Goal: Task Accomplishment & Management: Manage account settings

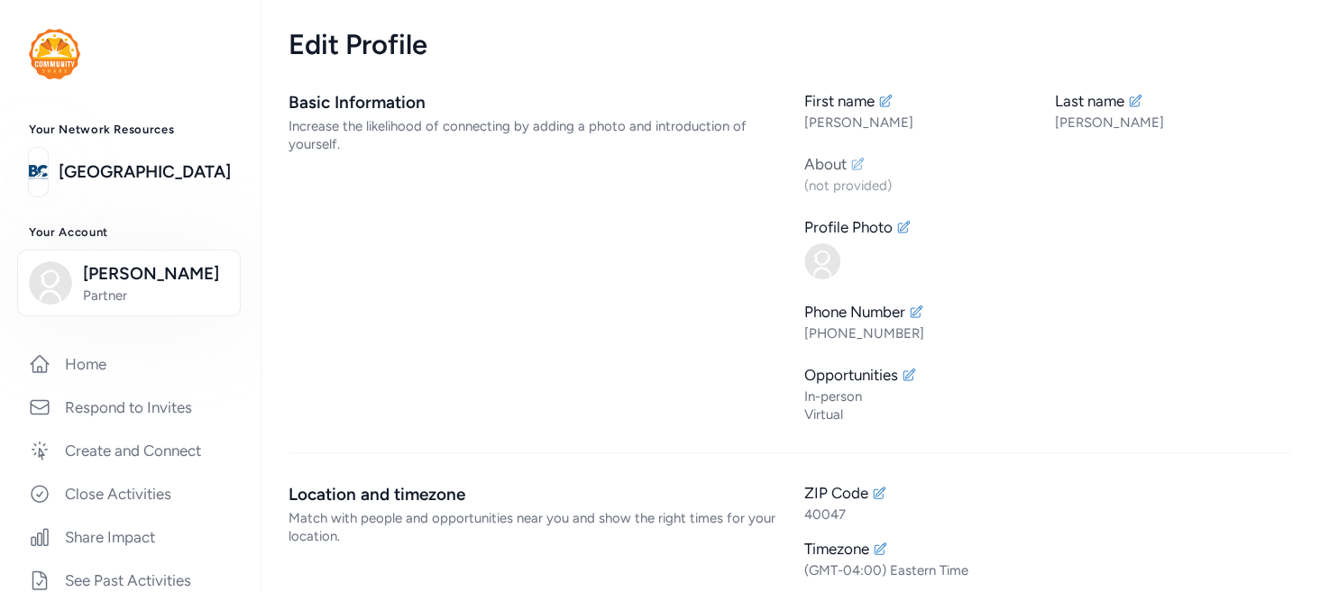
click at [844, 179] on div "(not provided)" at bounding box center [1047, 186] width 487 height 18
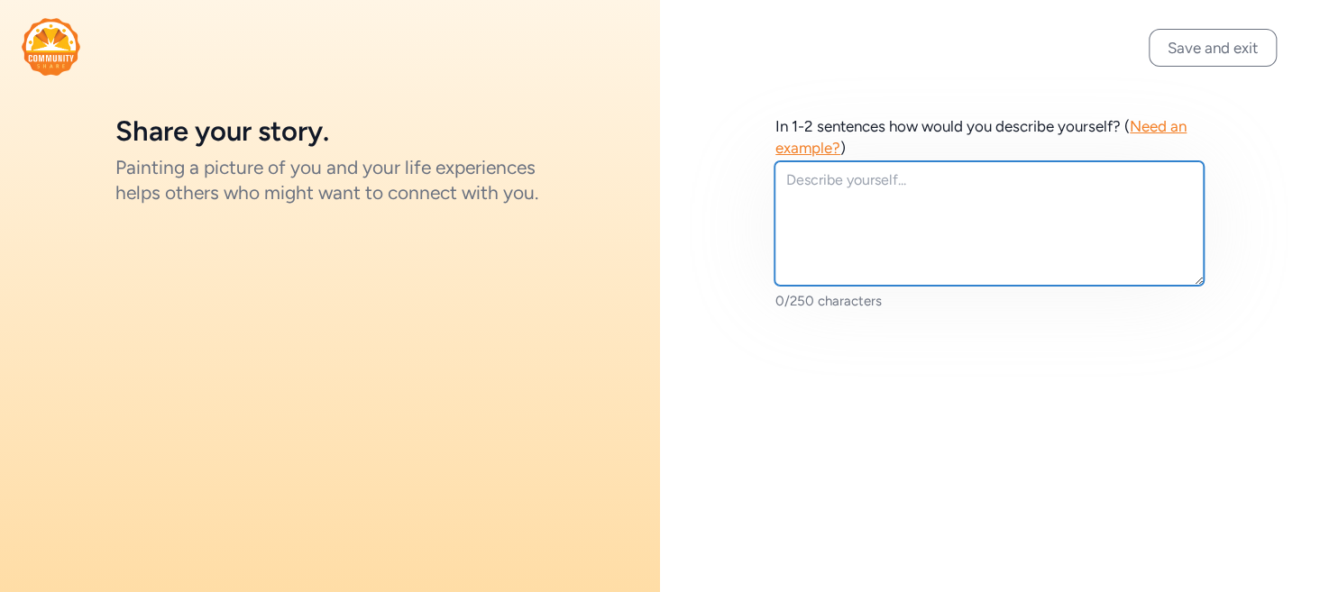
click at [830, 185] on textarea at bounding box center [989, 223] width 429 height 124
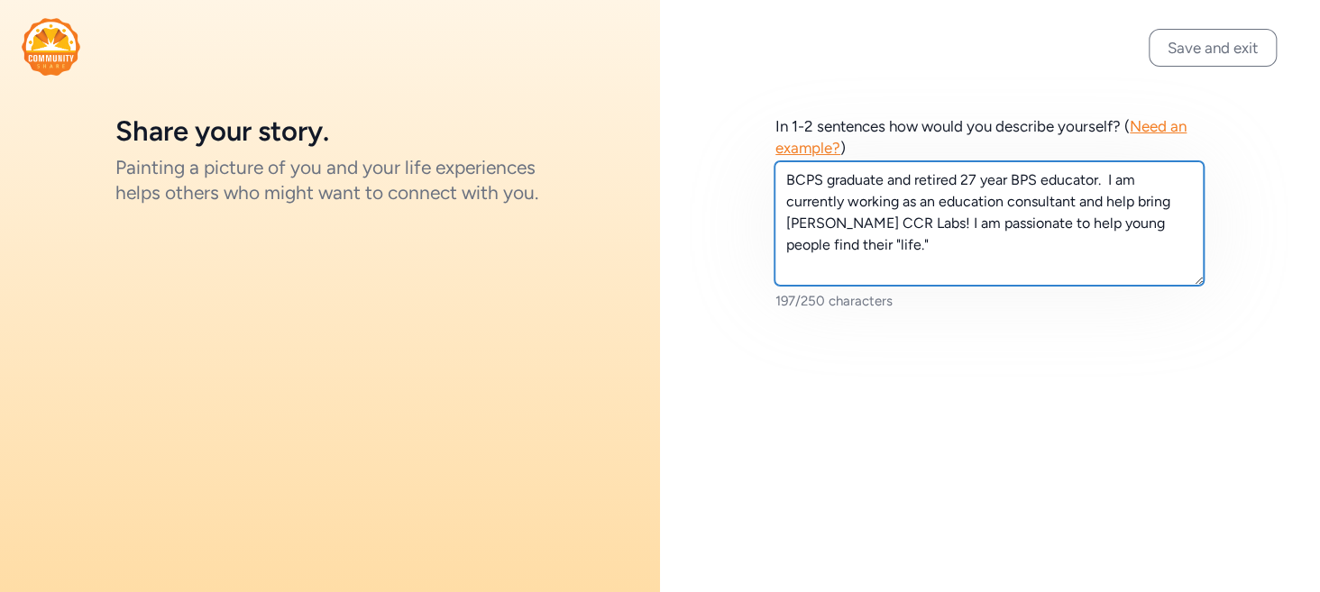
click at [786, 179] on textarea "BCPS graduate and retired 27 year BPS educator. I am currently working as an ed…" at bounding box center [989, 223] width 429 height 124
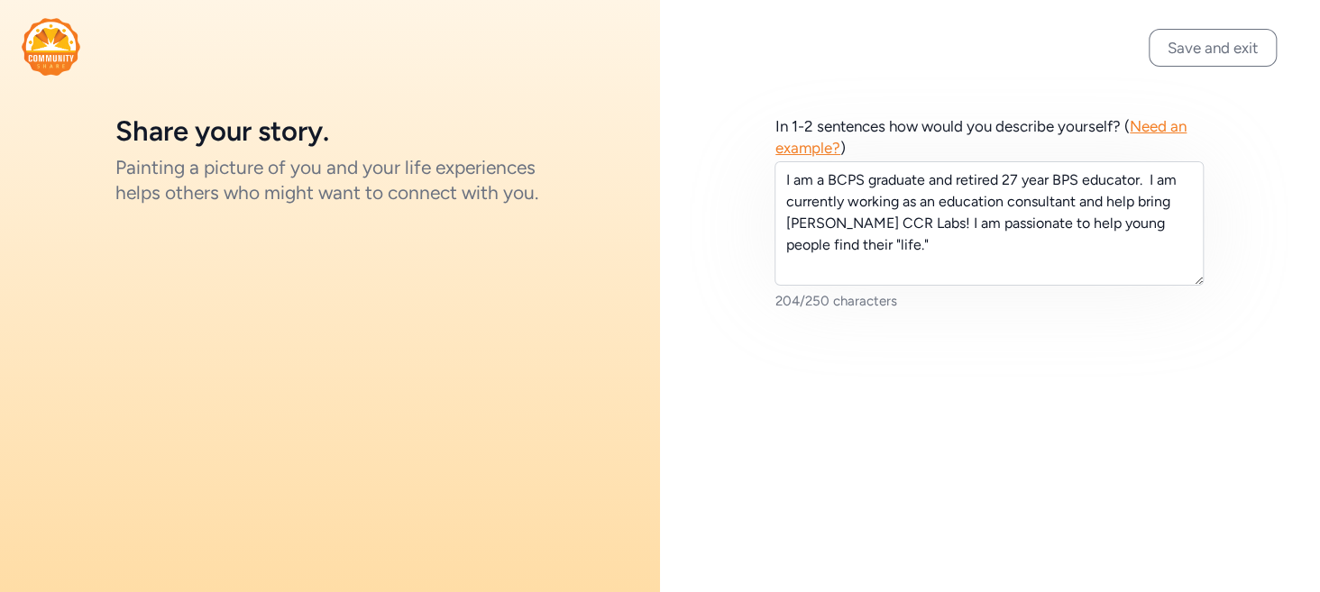
click at [848, 431] on div "Save and exit In 1-2 sentences how would you describe yourself? ( Need an examp…" at bounding box center [990, 296] width 660 height 592
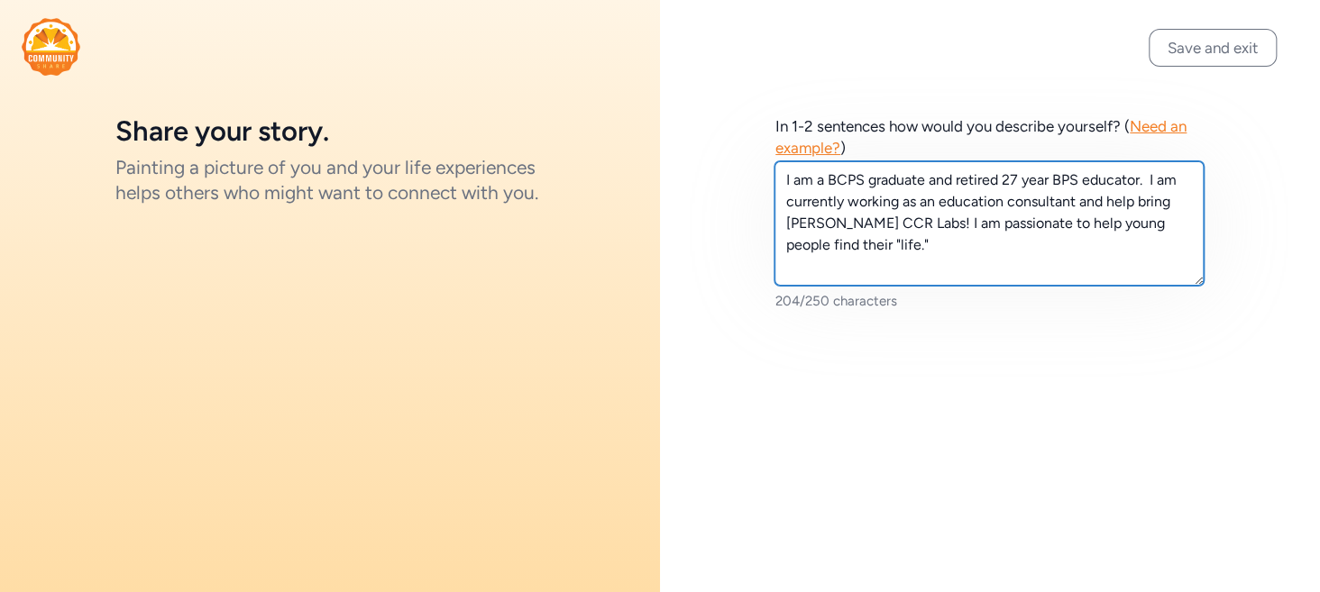
click at [859, 180] on textarea "I am a BCPS graduate and retired 27 year BPS educator. I am currently working a…" at bounding box center [989, 223] width 429 height 124
click at [1060, 182] on textarea "I am a BCHS graduate and retired 27 year BPS educator. I am currently working a…" at bounding box center [989, 223] width 429 height 124
click at [1065, 179] on textarea "I am a BCHS graduate and retired 27 year BPS educator. I am currently working a…" at bounding box center [989, 223] width 429 height 124
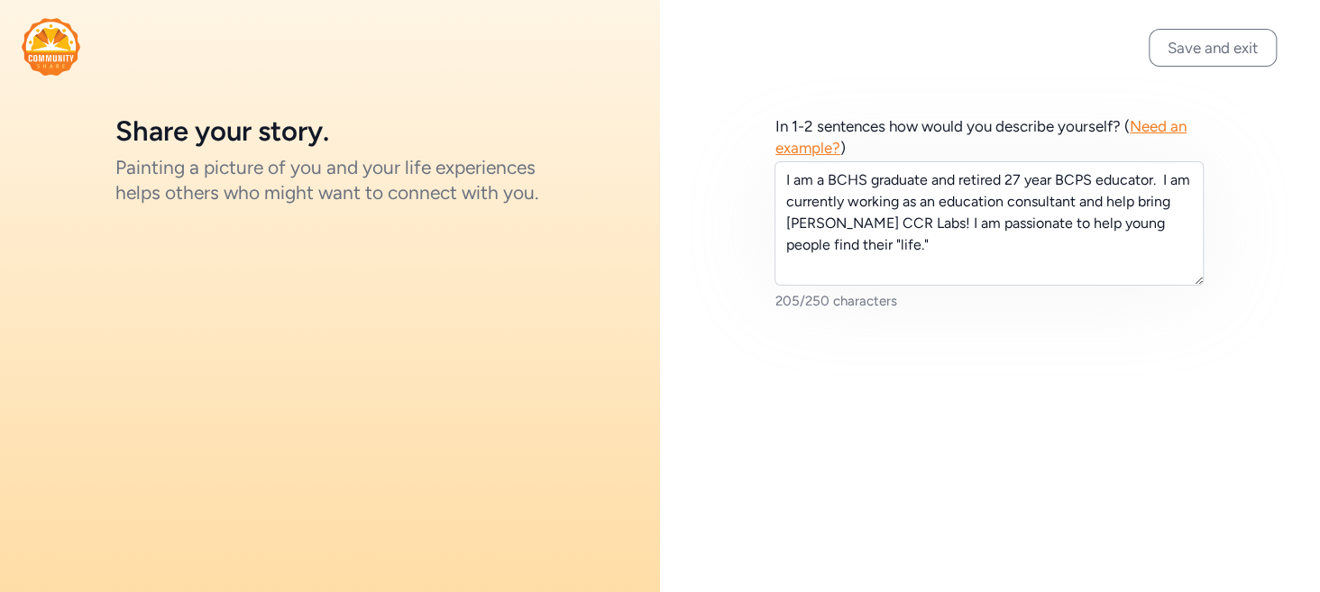
click at [1010, 327] on div "In 1-2 sentences how would you describe yourself? ( Need an example? ) I am a B…" at bounding box center [990, 213] width 660 height 426
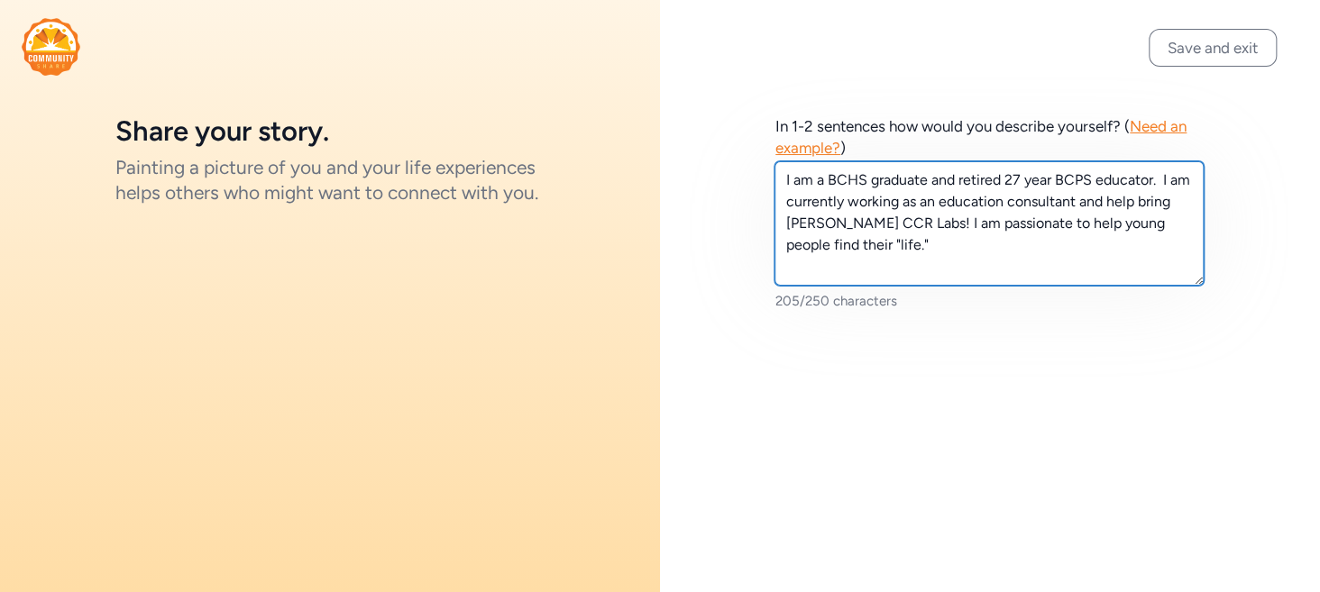
click at [964, 221] on textarea "I am a BCHS graduate and retired 27 year BCPS educator. I am currently working …" at bounding box center [989, 223] width 429 height 124
type textarea "I am a BCHS graduate and retired 27 year BCPS educator. I am currently working …"
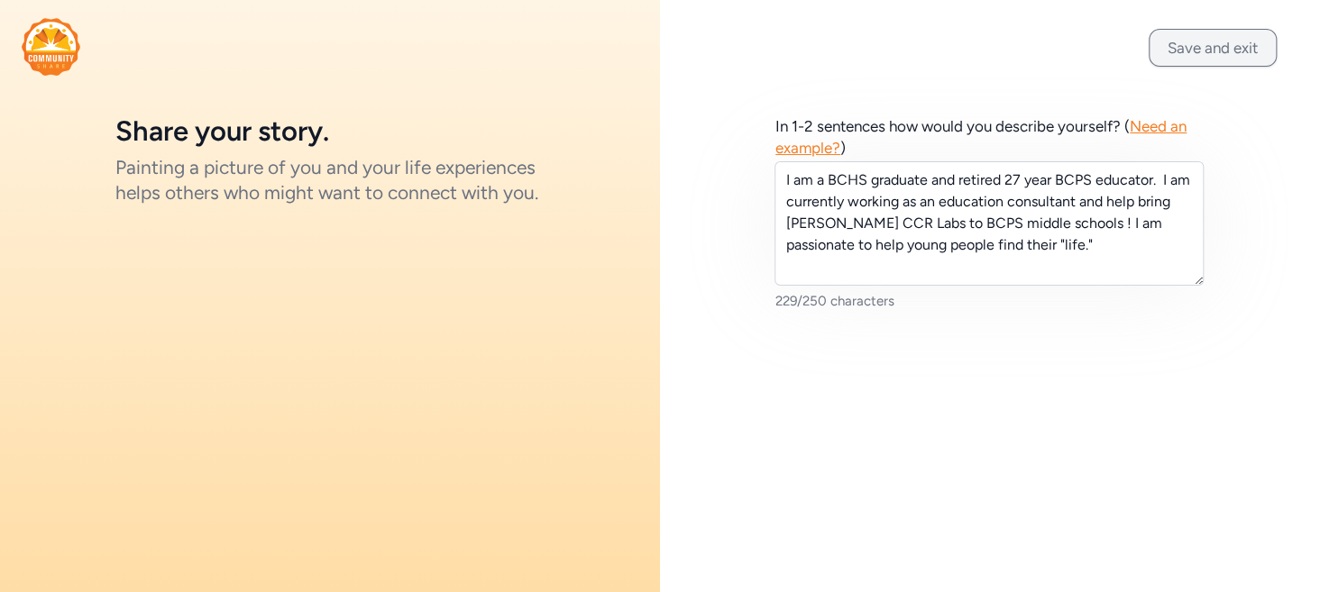
click at [1248, 49] on button "Save and exit" at bounding box center [1213, 48] width 128 height 38
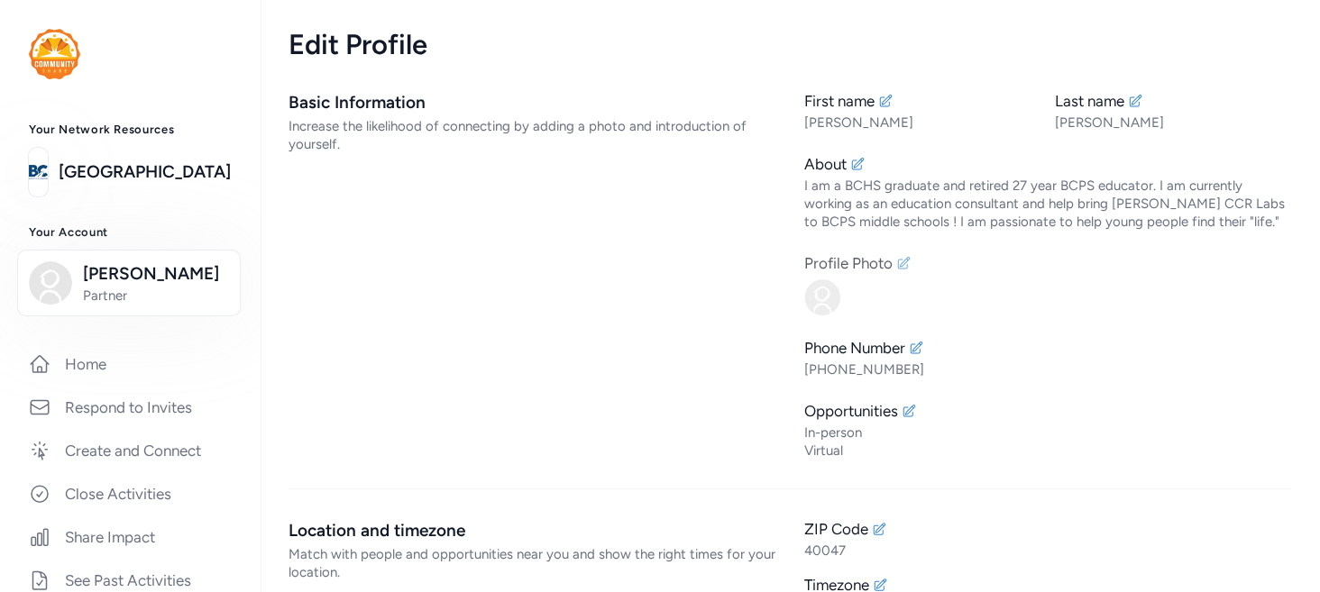
click at [819, 295] on img at bounding box center [822, 298] width 36 height 36
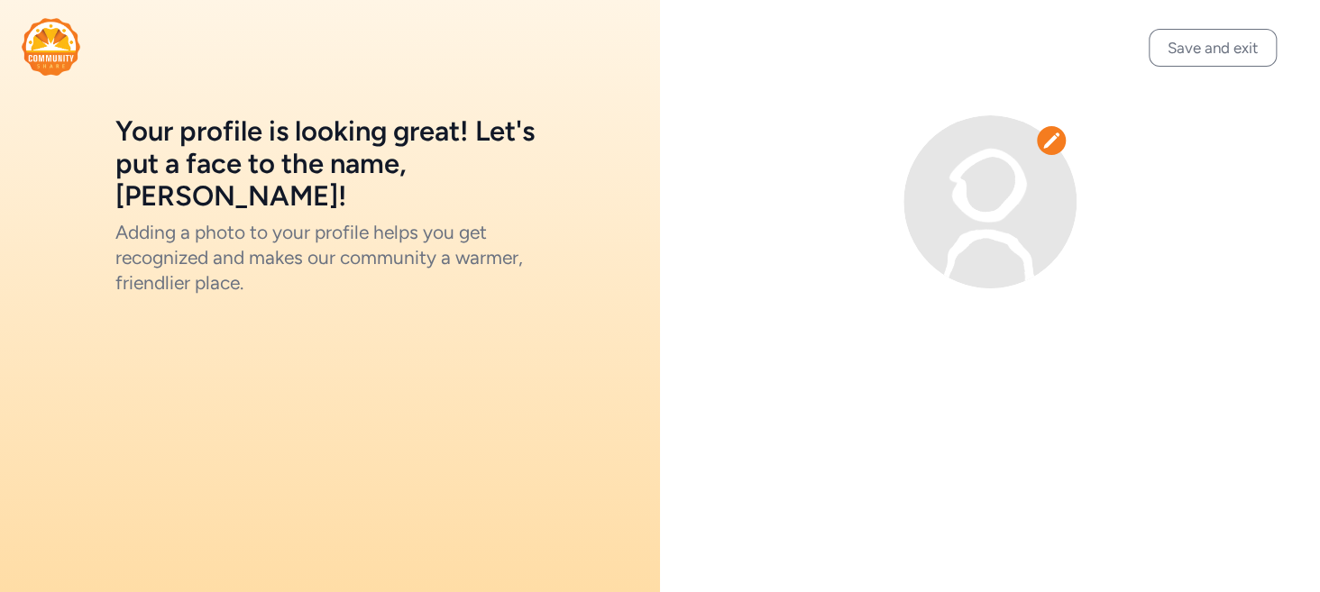
click at [1059, 142] on icon at bounding box center [1051, 141] width 18 height 18
click at [1052, 142] on icon at bounding box center [1051, 140] width 16 height 15
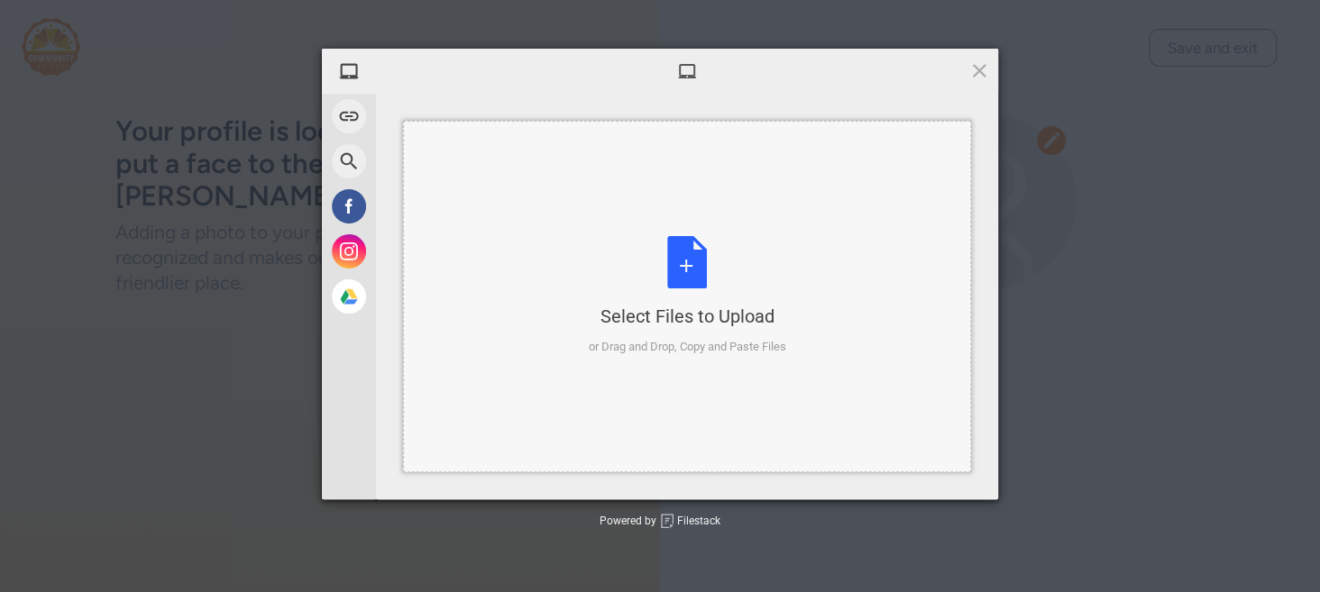
click at [687, 280] on div "Select Files to Upload or Drag and Drop, Copy and Paste Files" at bounding box center [687, 296] width 197 height 120
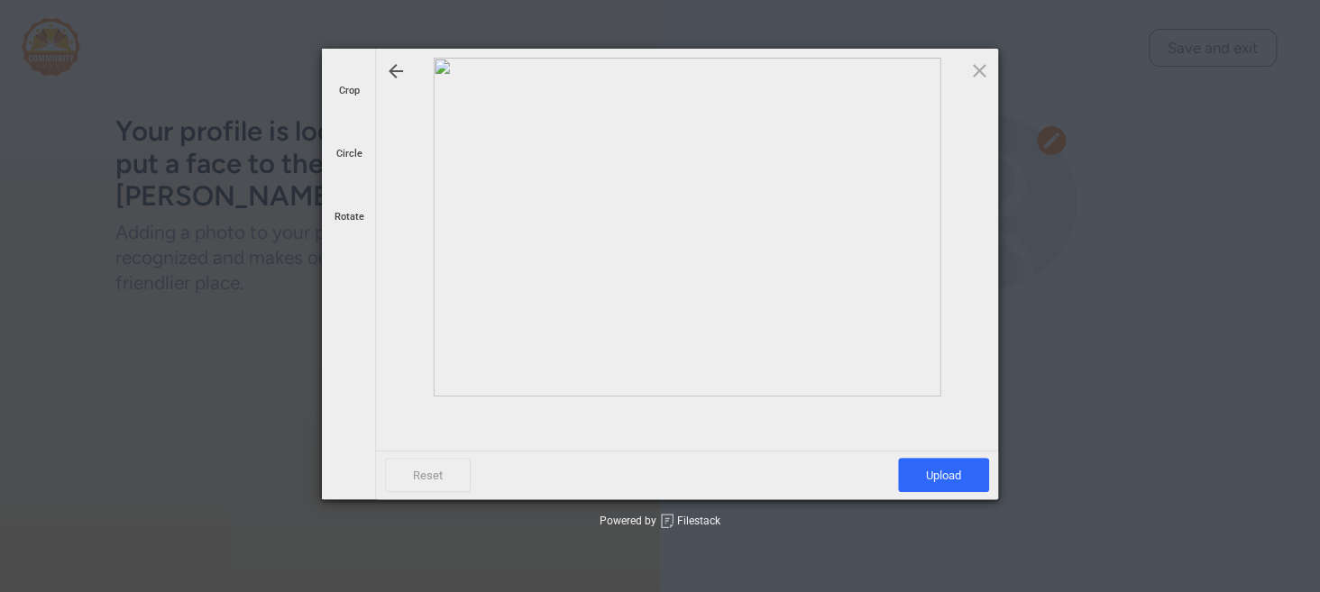
click at [599, 176] on div at bounding box center [687, 227] width 604 height 339
click at [344, 65] on span at bounding box center [349, 71] width 20 height 20
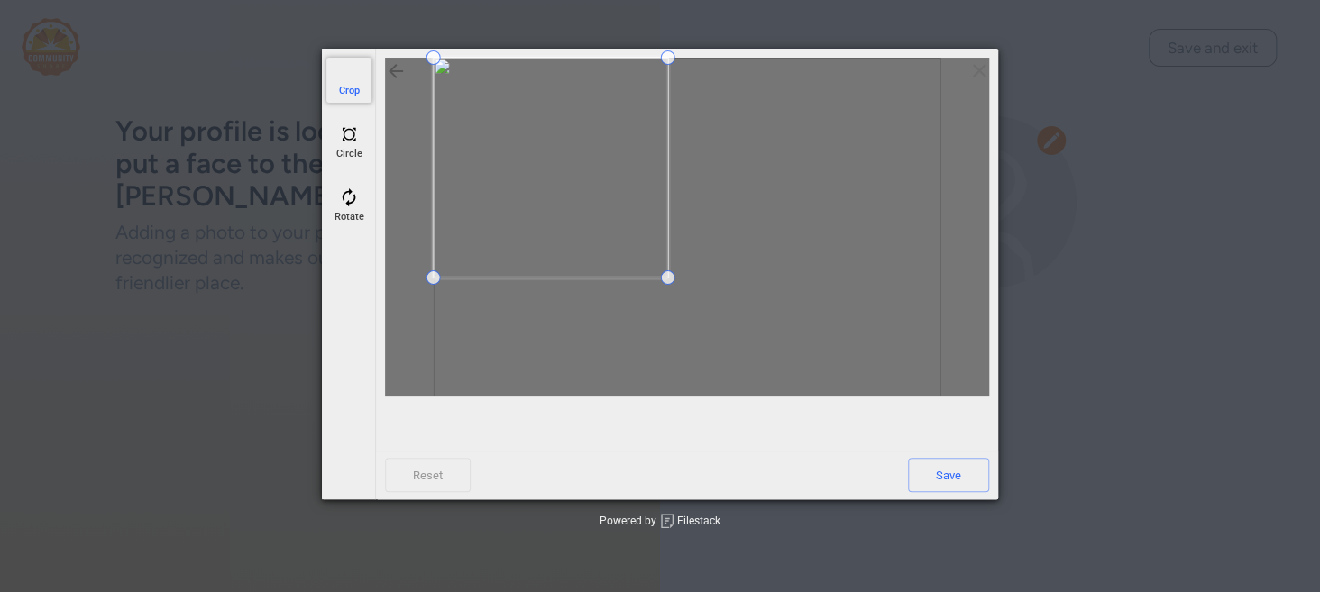
click at [667, 276] on span at bounding box center [667, 277] width 14 height 14
click at [945, 469] on span "Save" at bounding box center [948, 475] width 81 height 34
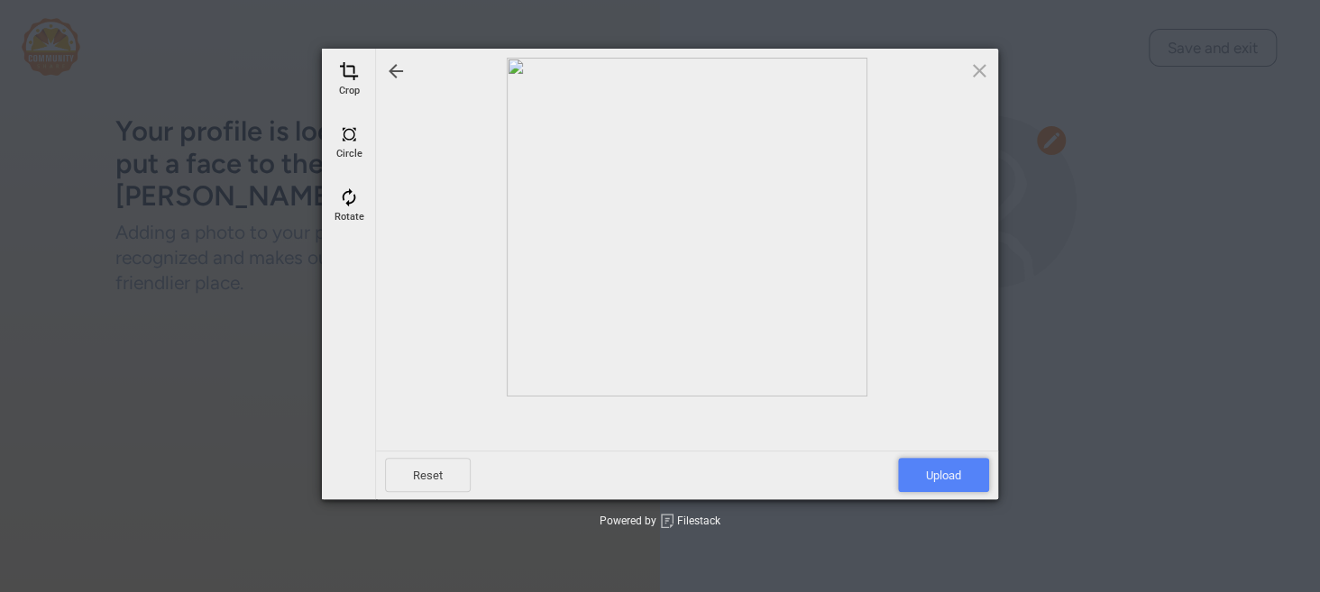
click at [940, 470] on span "Upload" at bounding box center [943, 475] width 91 height 34
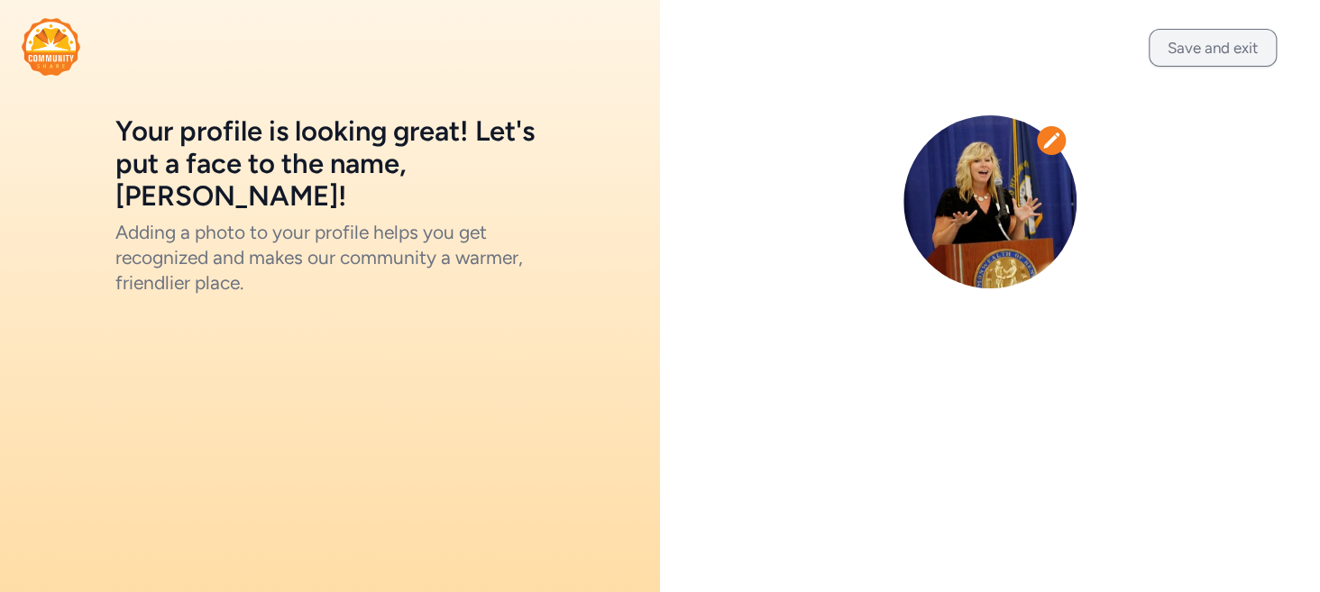
click at [1233, 48] on button "Save and exit" at bounding box center [1213, 48] width 128 height 38
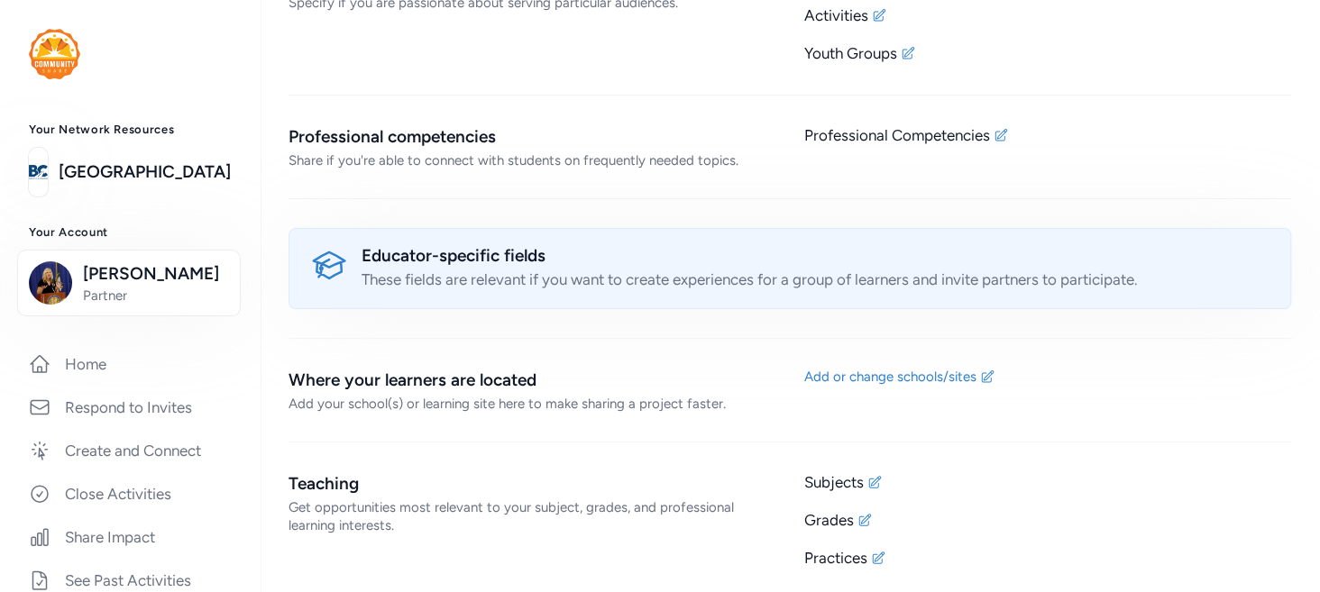
scroll to position [1792, 0]
